Goal: Find specific page/section: Find specific page/section

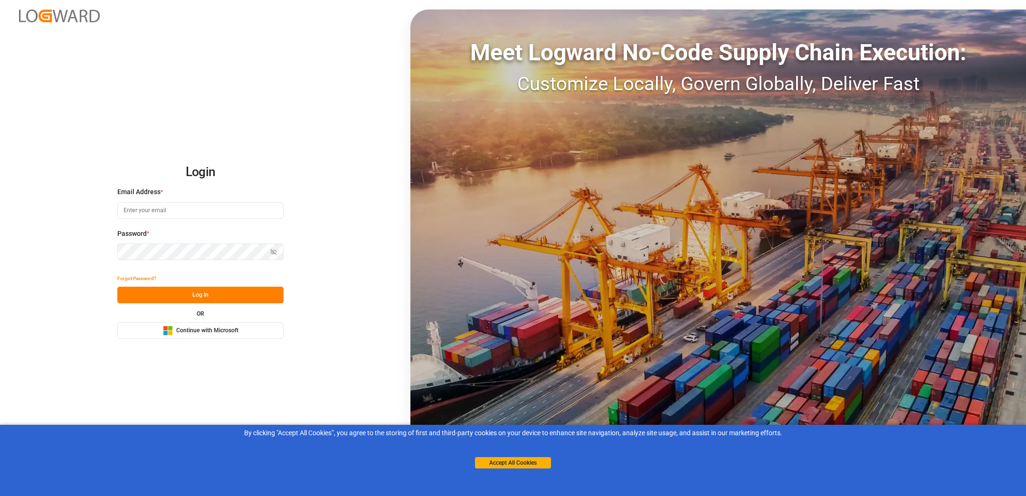
click at [169, 328] on rect at bounding box center [170, 328] width 4 height 4
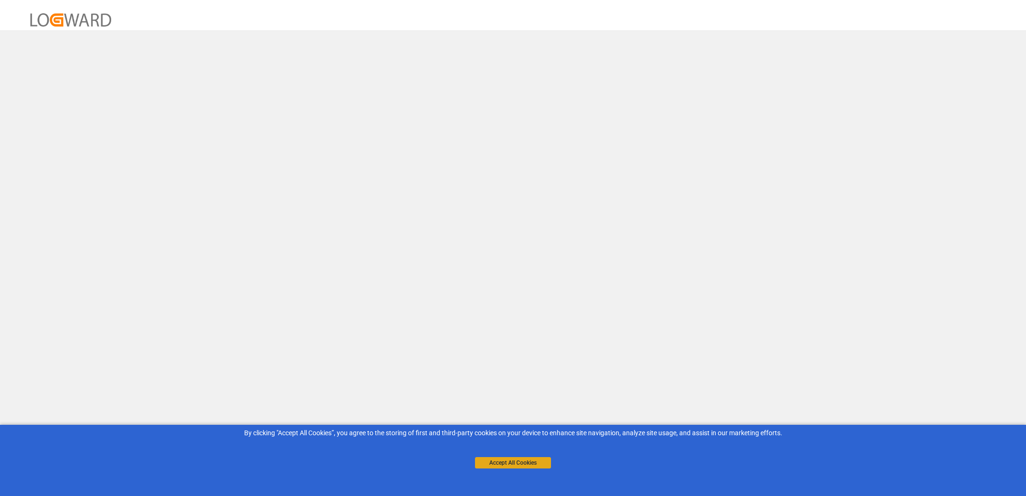
click at [484, 463] on button "Accept All Cookies" at bounding box center [513, 462] width 76 height 11
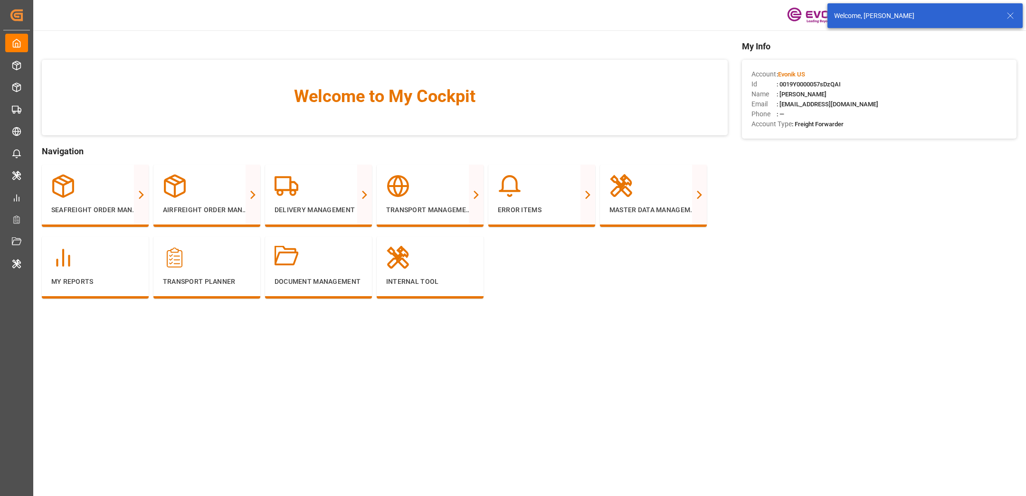
click at [1011, 19] on icon at bounding box center [1009, 15] width 11 height 11
click at [998, 16] on html "Created by potrace 1.15, written by Peter Selinger 2001-2017 Created by potrace…" at bounding box center [513, 248] width 1026 height 496
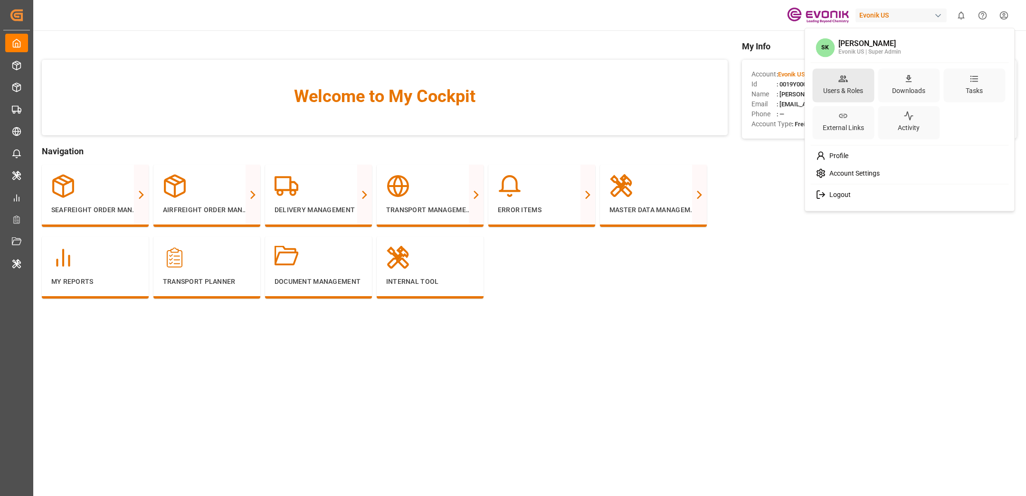
click at [831, 82] on div "Users & Roles" at bounding box center [843, 85] width 62 height 34
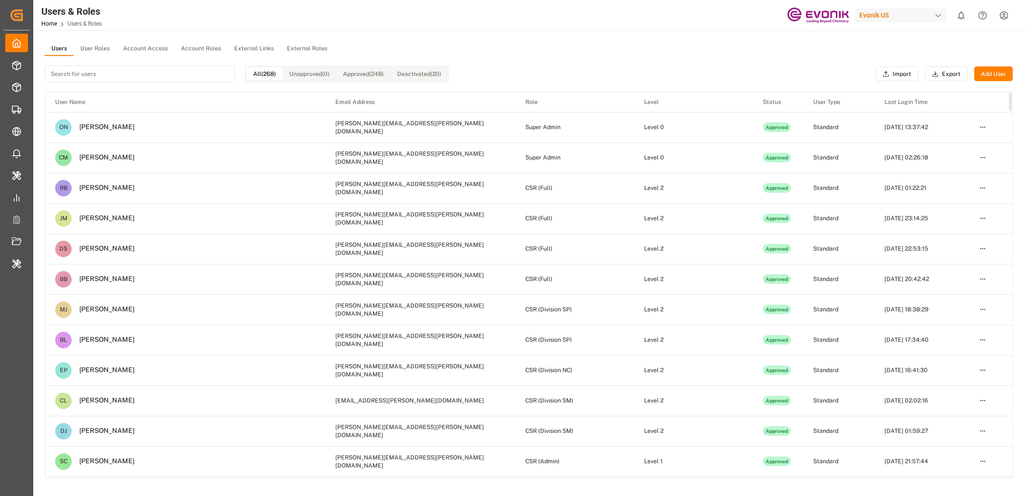
click at [561, 12] on div "Users & Roles Home Users & Roles Evonik US 0 Notifications Only show unread All…" at bounding box center [526, 15] width 999 height 30
click at [578, 29] on div "Users & Roles Home Users & Roles Evonik US 0 Notifications Only show unread All…" at bounding box center [526, 15] width 999 height 30
click at [616, 25] on div "Users & Roles Home Users & Roles Evonik US 0 Notifications Only show unread All…" at bounding box center [526, 15] width 999 height 30
click at [631, 22] on div "Users & Roles Home Users & Roles Evonik US 0 Notifications Only show unread All…" at bounding box center [526, 15] width 999 height 30
click at [614, 39] on div "Users User Roles Account Access Account Roles External Links External Roles All…" at bounding box center [528, 320] width 991 height 580
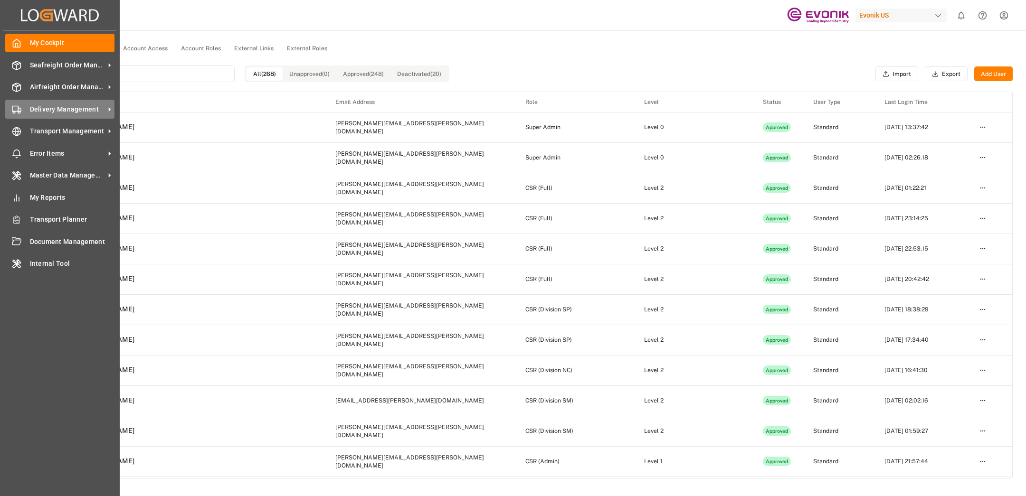
click at [47, 108] on span "Delivery Management" at bounding box center [67, 109] width 75 height 10
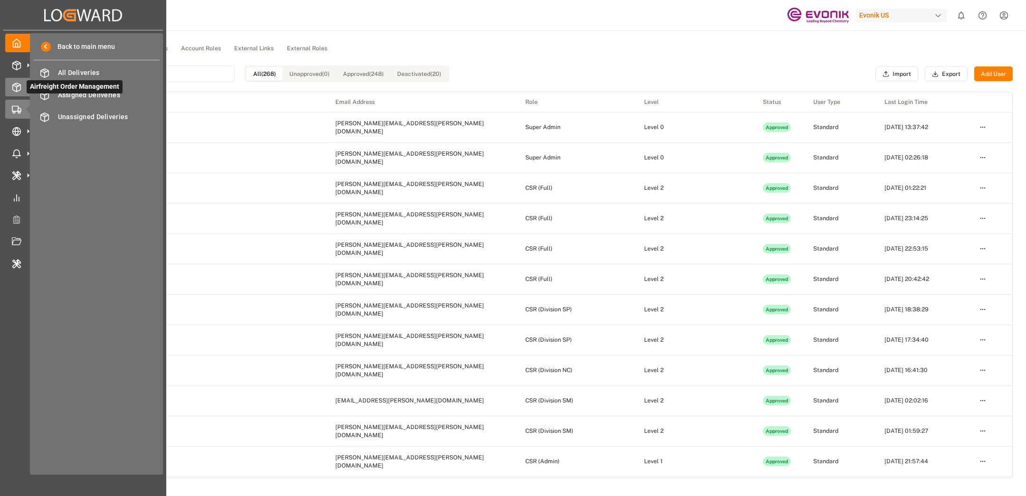
click at [20, 89] on icon at bounding box center [16, 87] width 9 height 9
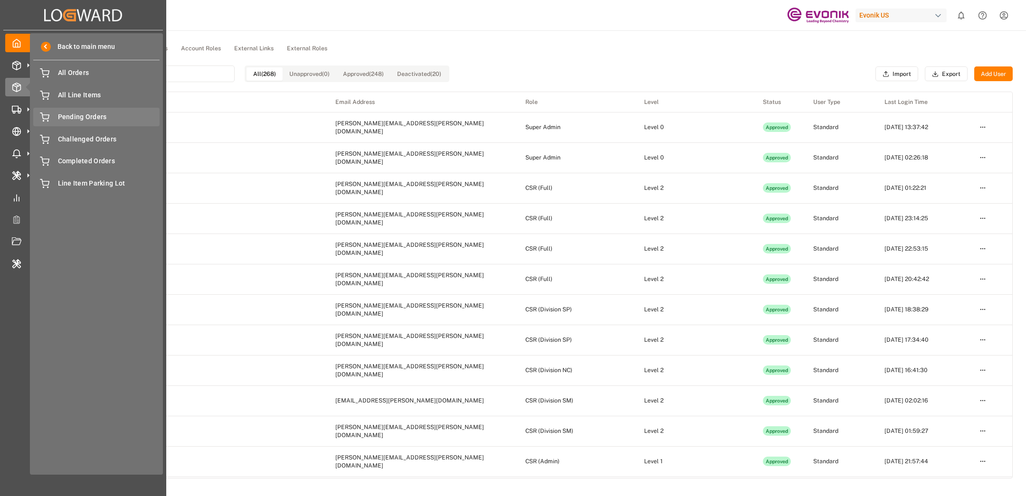
click at [80, 114] on span "Pending Orders" at bounding box center [109, 117] width 102 height 10
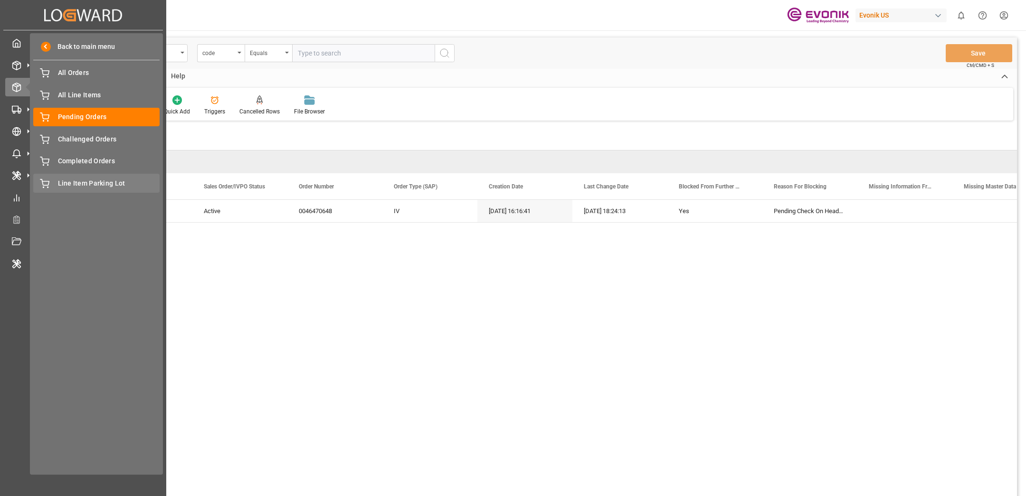
click at [66, 182] on span "Line Item Parking Lot" at bounding box center [109, 184] width 102 height 10
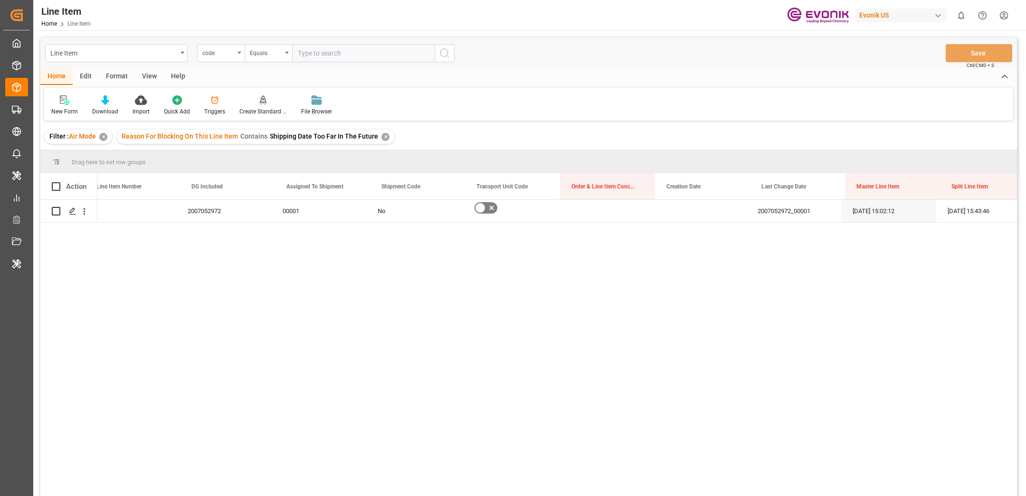
scroll to position [0, 297]
click at [1010, 11] on html "Created by potrace 1.15, written by [PERSON_NAME] [DATE]-[DATE] Created by potr…" at bounding box center [513, 248] width 1026 height 496
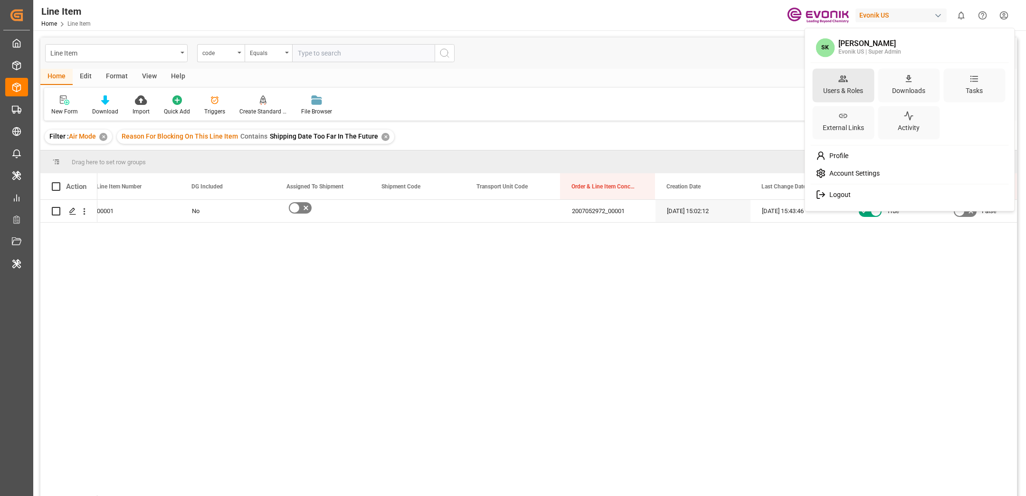
click at [827, 85] on div "Users & Roles" at bounding box center [843, 91] width 44 height 14
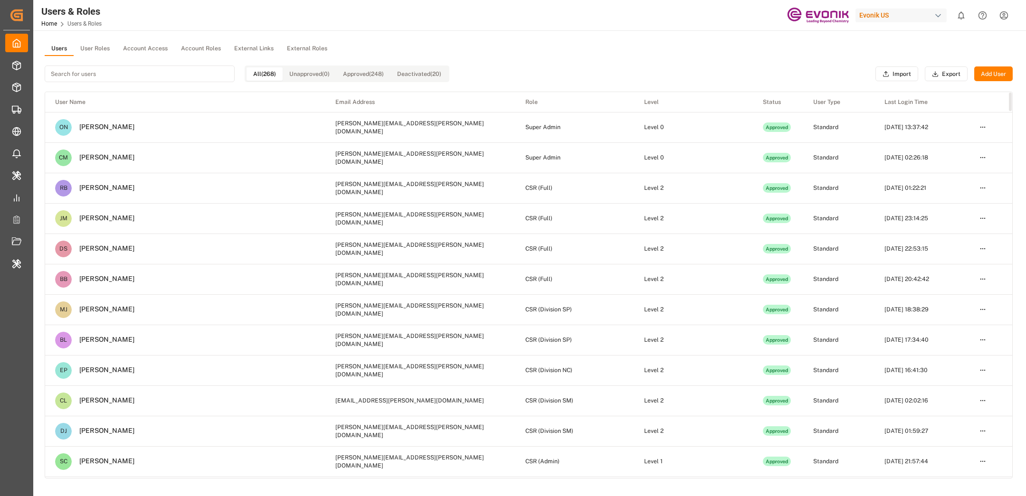
click at [894, 12] on div "Evonik US" at bounding box center [900, 16] width 91 height 14
type input "basf [GEOGRAPHIC_DATA]"
click at [858, 58] on span "BASF Korea" at bounding box center [872, 60] width 42 height 10
